Goal: Task Accomplishment & Management: Use online tool/utility

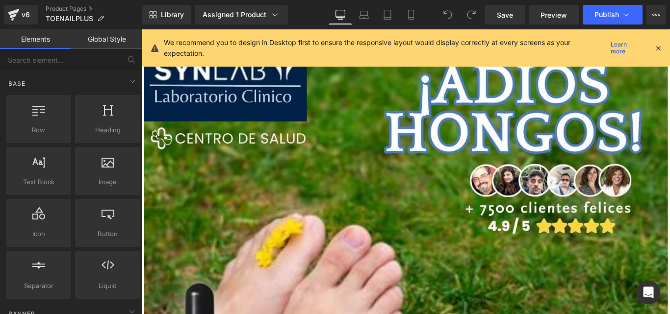
click at [657, 52] on div at bounding box center [658, 48] width 8 height 11
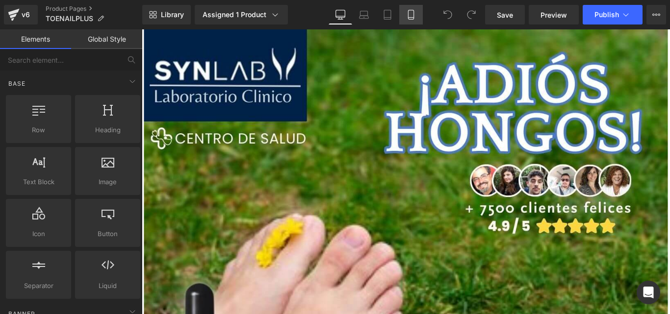
click at [408, 19] on icon at bounding box center [411, 15] width 10 height 10
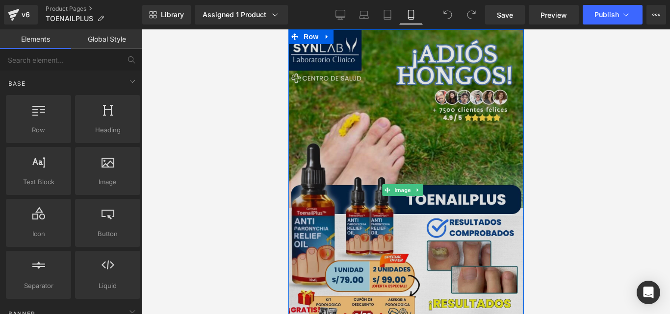
click at [369, 167] on img at bounding box center [405, 190] width 235 height 322
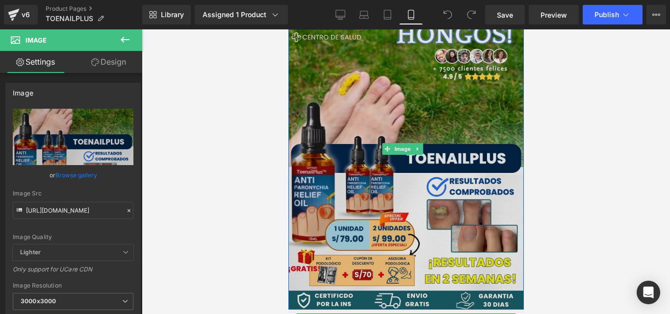
scroll to position [47, 0]
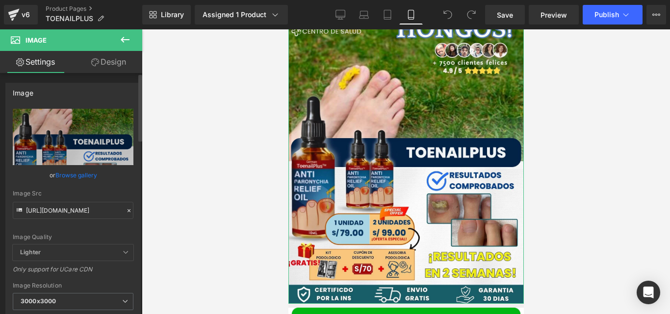
click at [125, 207] on div at bounding box center [129, 211] width 9 height 11
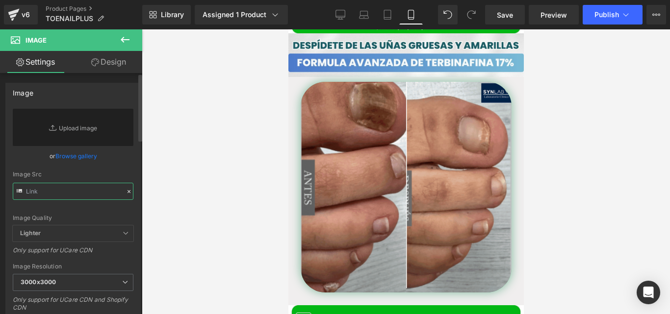
click at [81, 194] on input "text" at bounding box center [73, 191] width 121 height 17
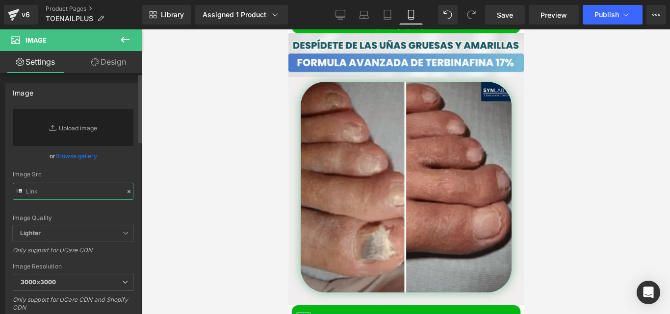
paste input "[URL][DOMAIN_NAME]"
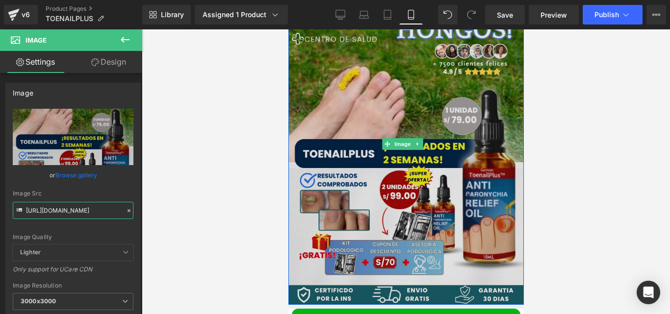
scroll to position [50, 0]
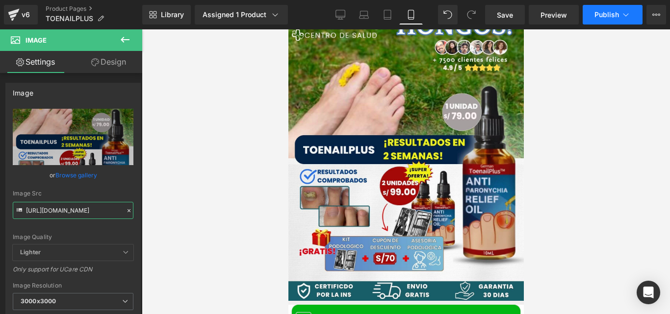
type input "[URL][DOMAIN_NAME]"
click at [600, 20] on button "Publish" at bounding box center [613, 15] width 60 height 20
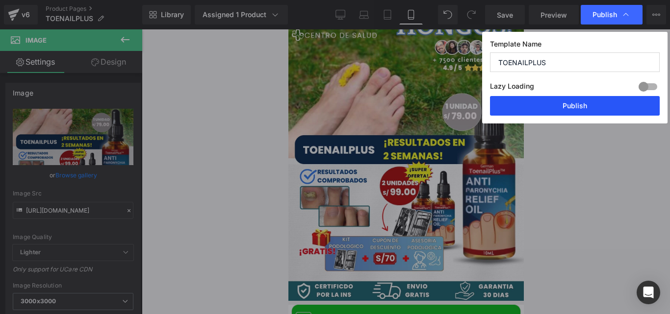
click at [504, 107] on button "Publish" at bounding box center [575, 106] width 170 height 20
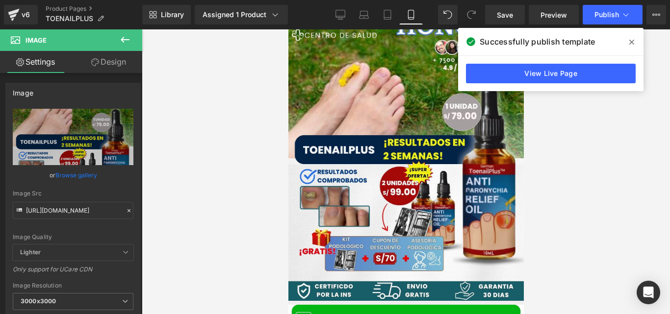
click at [629, 49] on span at bounding box center [632, 42] width 16 height 16
